Goal: Task Accomplishment & Management: Use online tool/utility

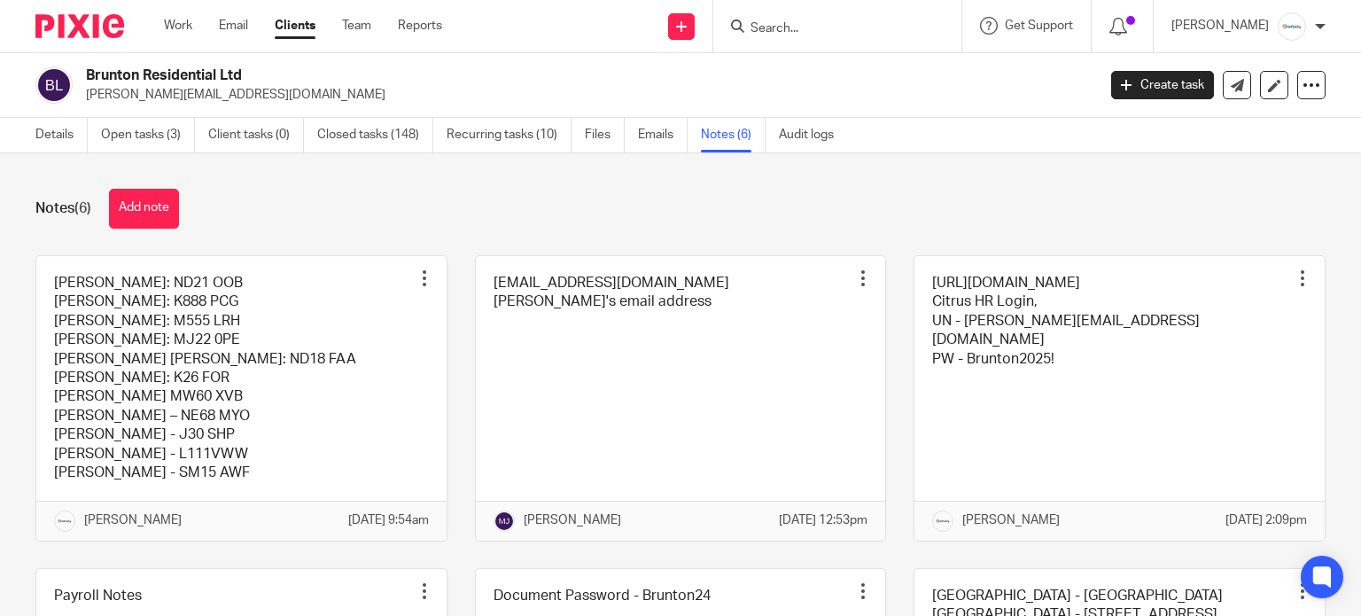
scroll to position [222, 0]
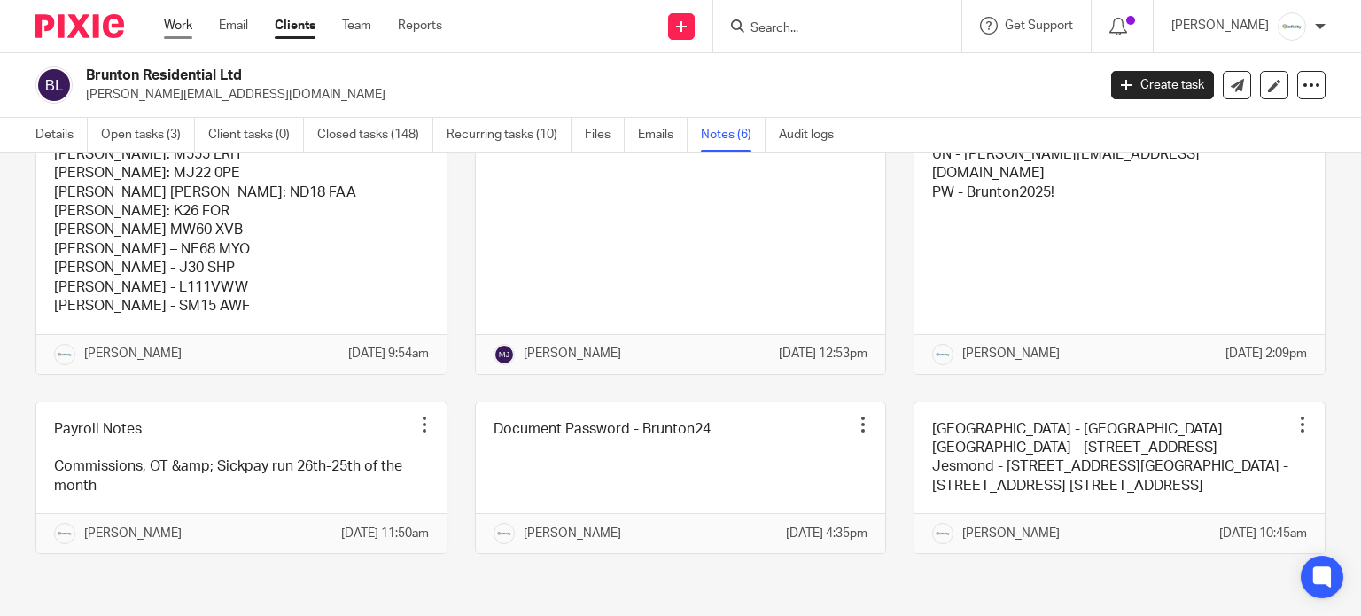
click at [169, 27] on link "Work" at bounding box center [178, 26] width 28 height 18
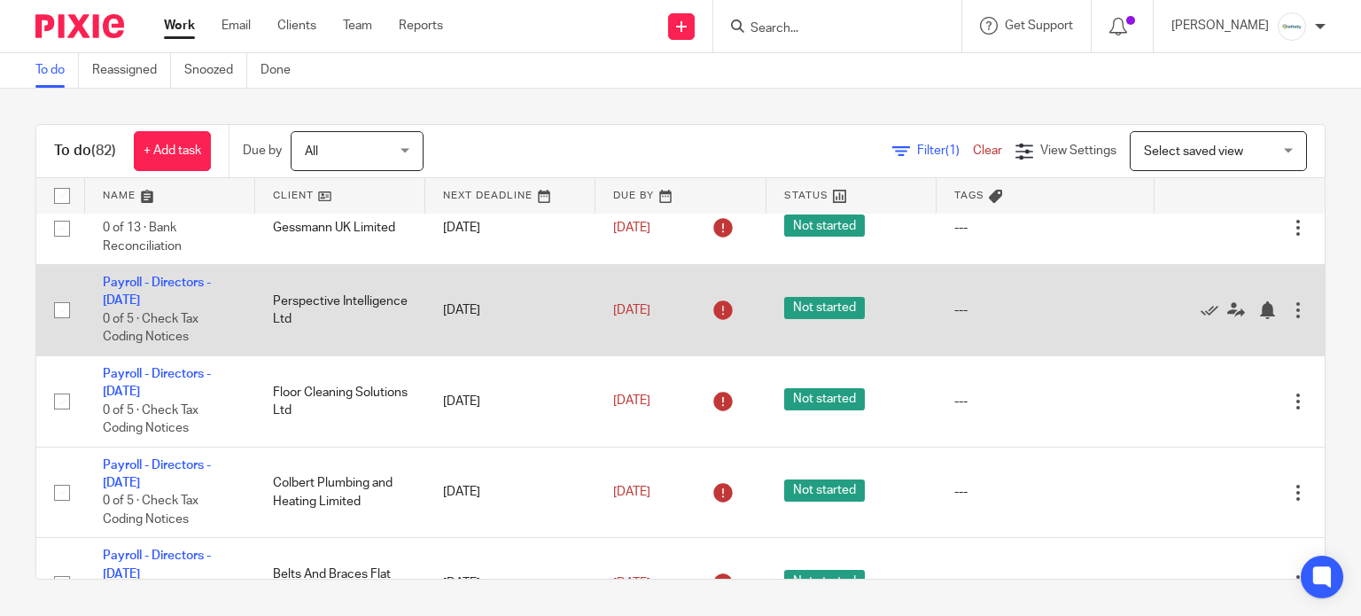
scroll to position [945, 0]
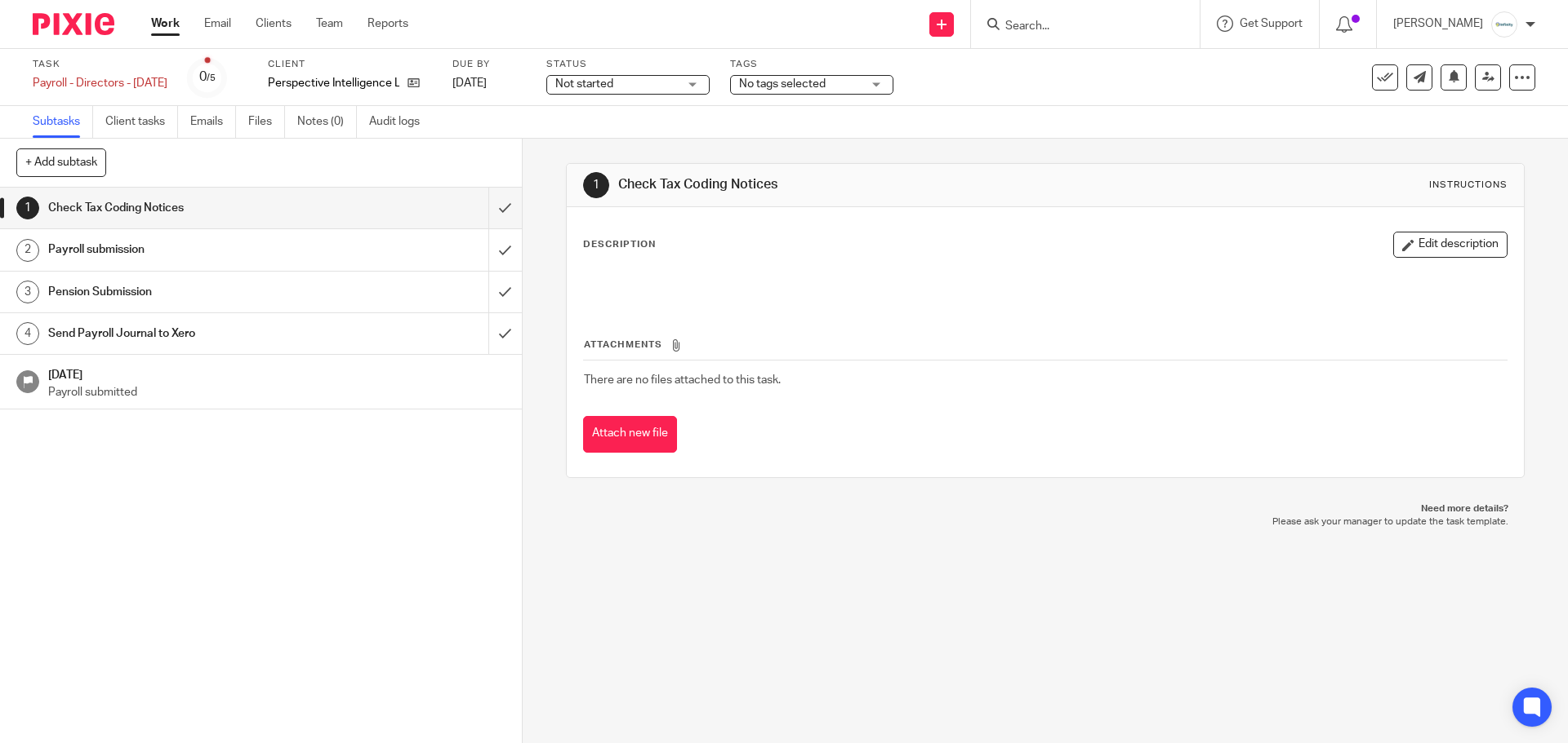
click at [92, 234] on link "2 Payroll submission" at bounding box center [244, 250] width 488 height 41
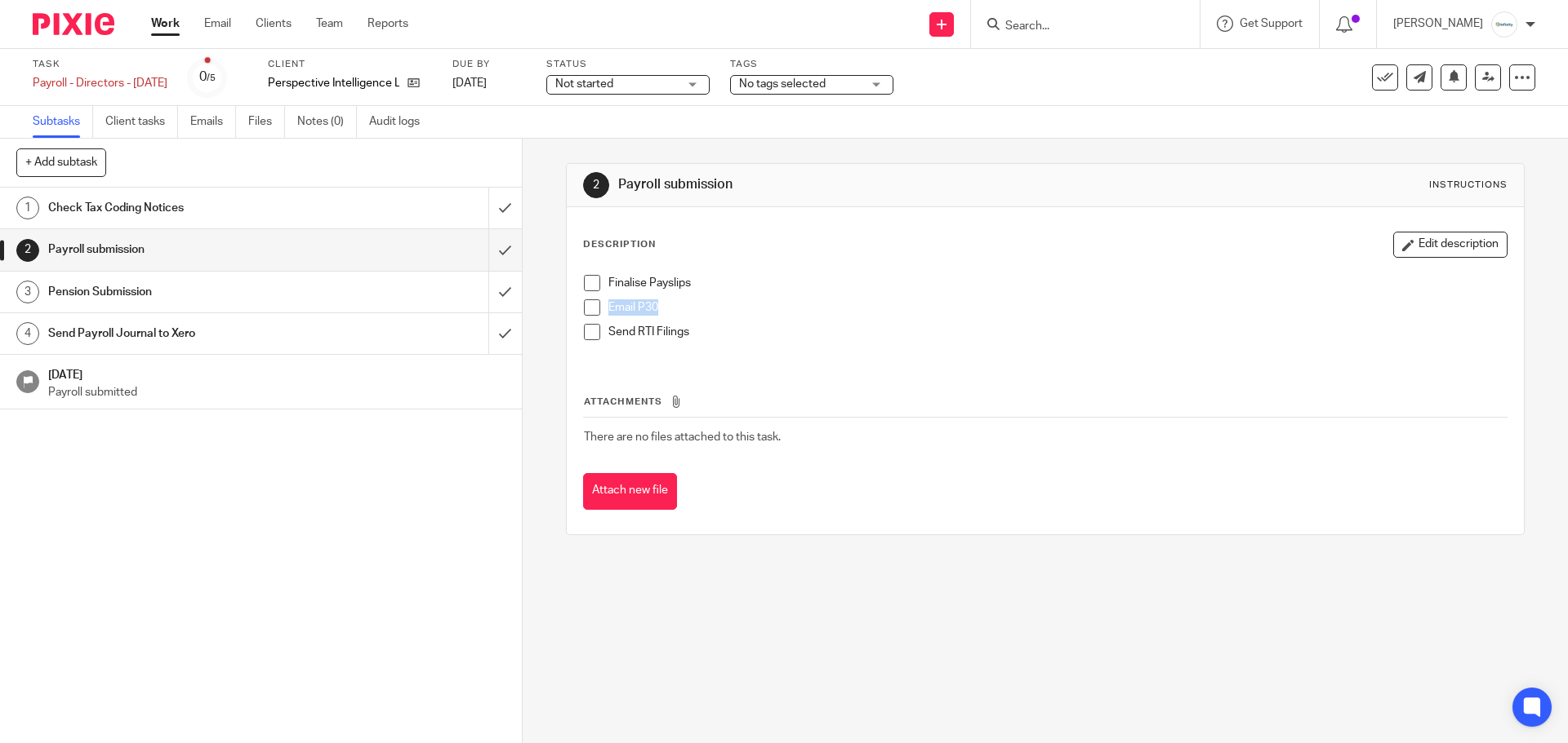
drag, startPoint x: 669, startPoint y: 314, endPoint x: 603, endPoint y: 303, distance: 66.9
click at [608, 303] on p "Email P30" at bounding box center [1057, 308] width 897 height 17
click at [804, 297] on div "Finalise Payslips" at bounding box center [1057, 287] width 897 height 25
